Goal: Find specific page/section: Find specific page/section

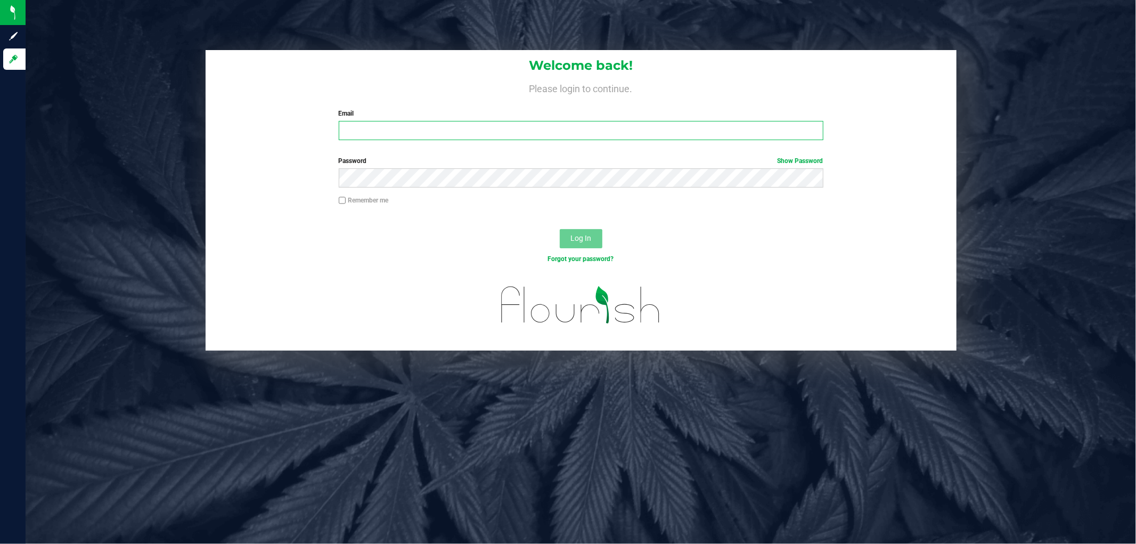
click at [378, 128] on input "Email" at bounding box center [581, 130] width 485 height 19
type input "[EMAIL_ADDRESS][DOMAIN_NAME]"
click at [560, 229] on button "Log In" at bounding box center [581, 238] width 43 height 19
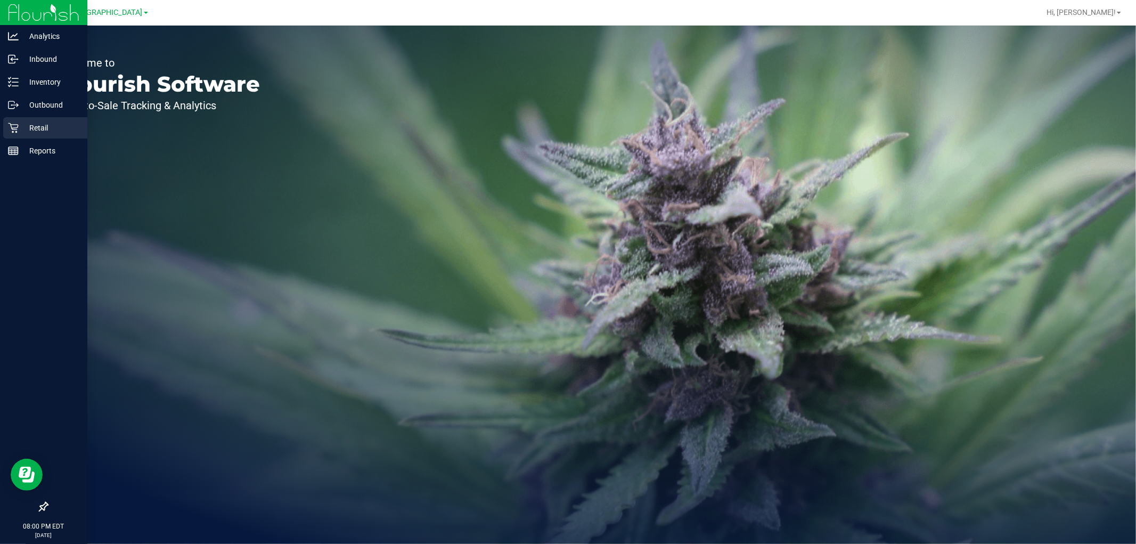
click at [16, 127] on icon at bounding box center [13, 128] width 11 height 11
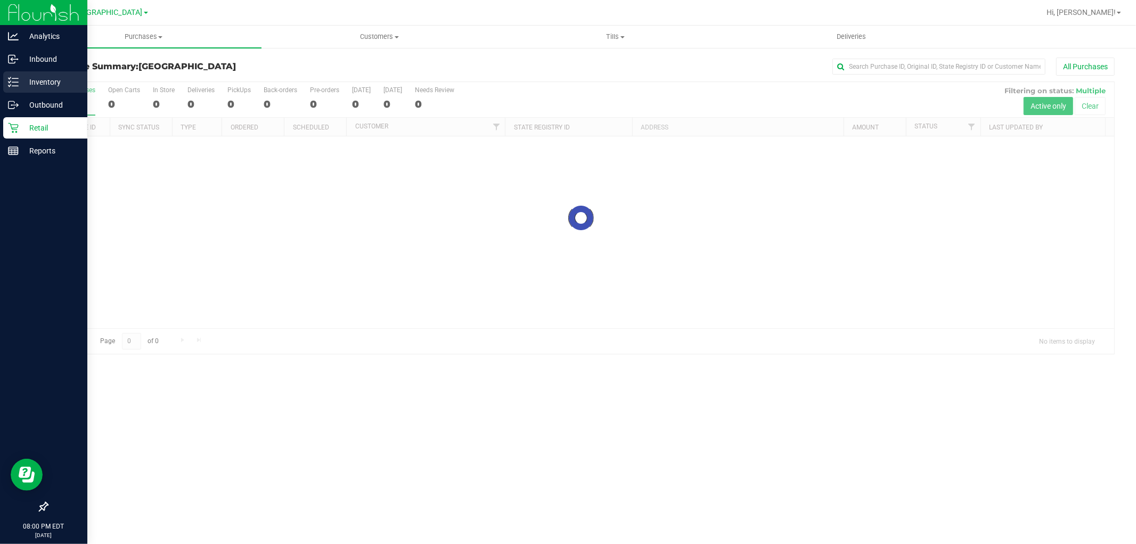
click at [29, 79] on p "Inventory" at bounding box center [51, 82] width 64 height 13
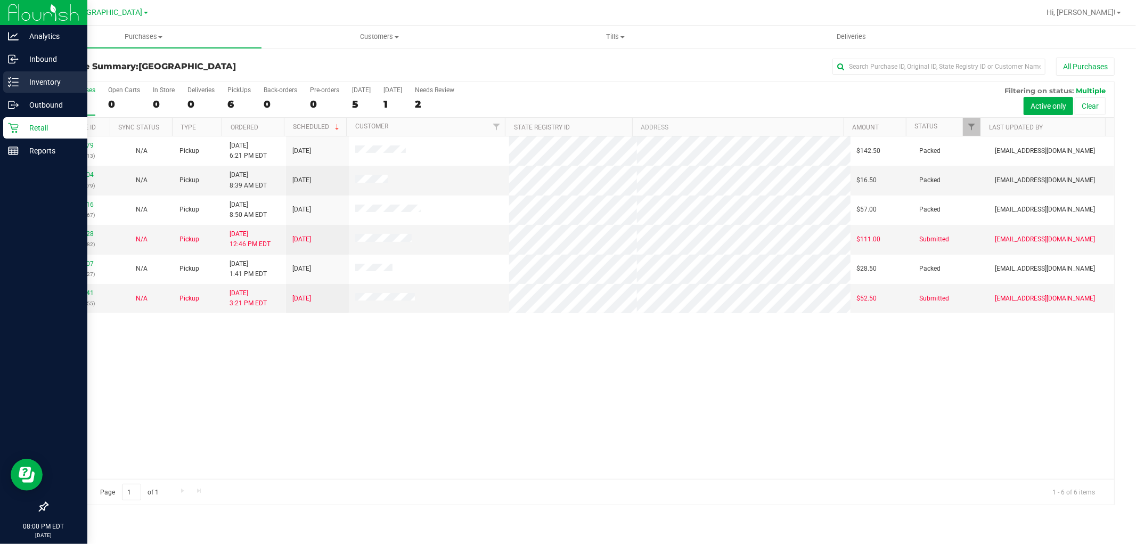
click at [29, 79] on p "Inventory" at bounding box center [51, 82] width 64 height 13
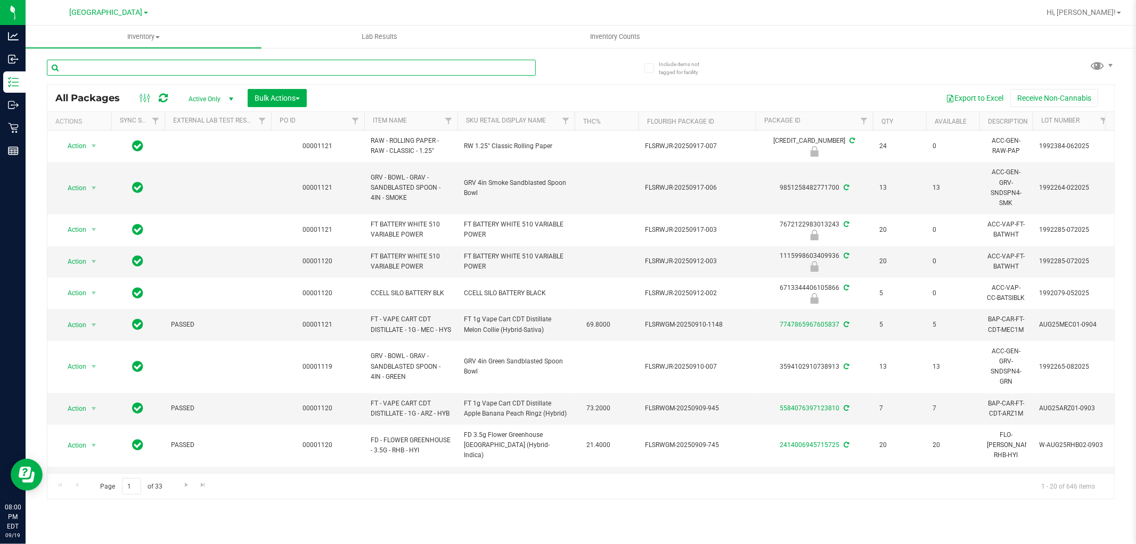
click at [356, 61] on input "text" at bounding box center [291, 68] width 489 height 16
click at [364, 11] on div at bounding box center [615, 12] width 849 height 21
